Goal: Transaction & Acquisition: Purchase product/service

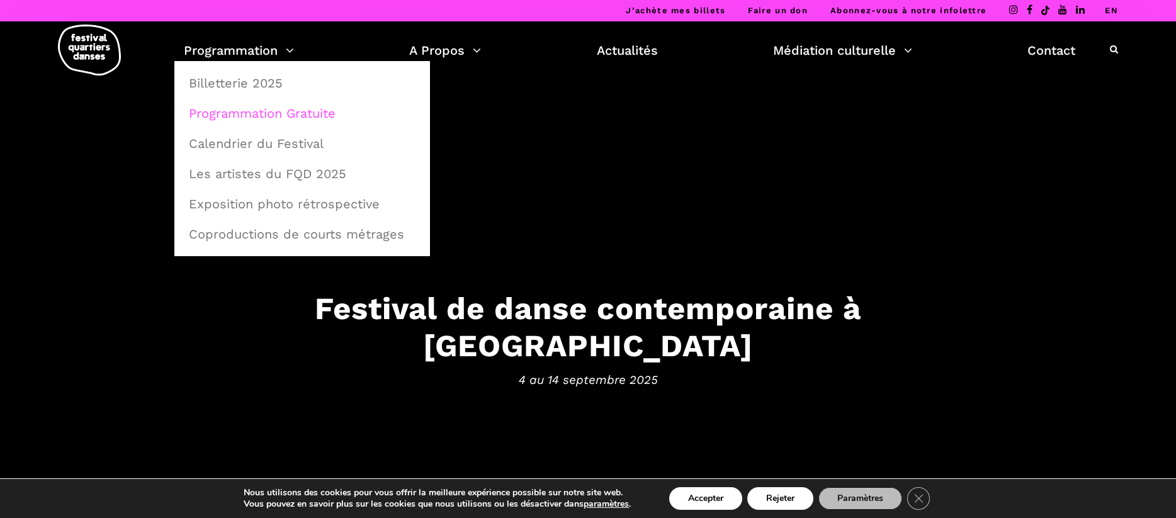
click at [233, 115] on link "Programmation Gratuite" at bounding box center [302, 113] width 242 height 29
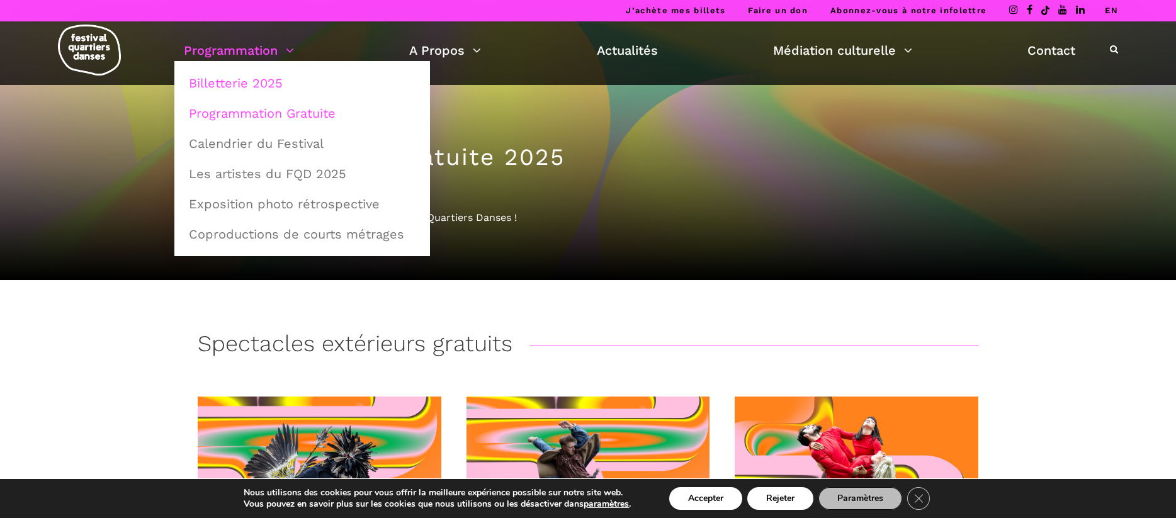
click at [254, 86] on link "Billetterie 2025" at bounding box center [302, 83] width 242 height 29
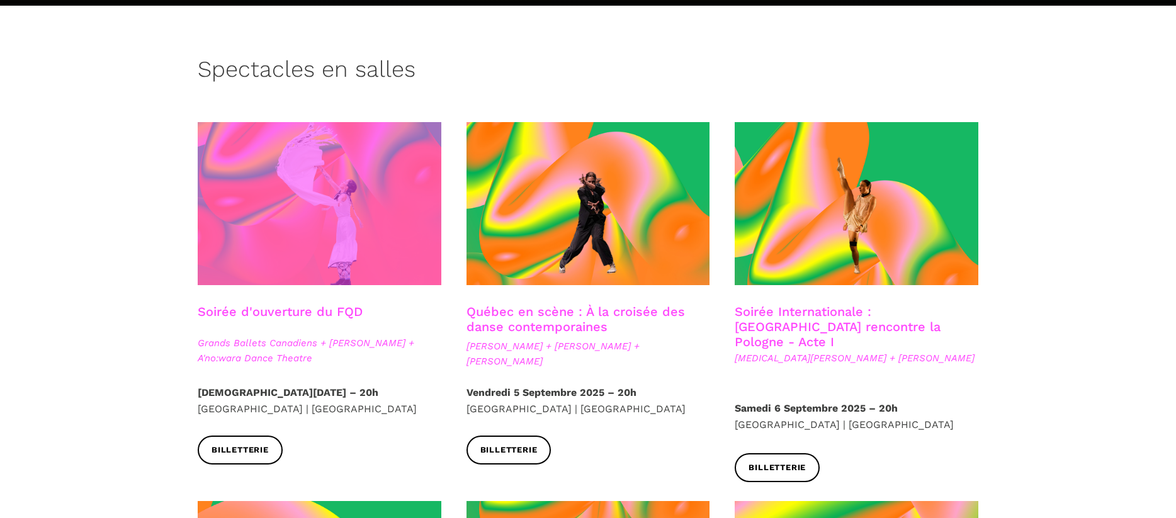
scroll to position [392, 0]
